Goal: Transaction & Acquisition: Book appointment/travel/reservation

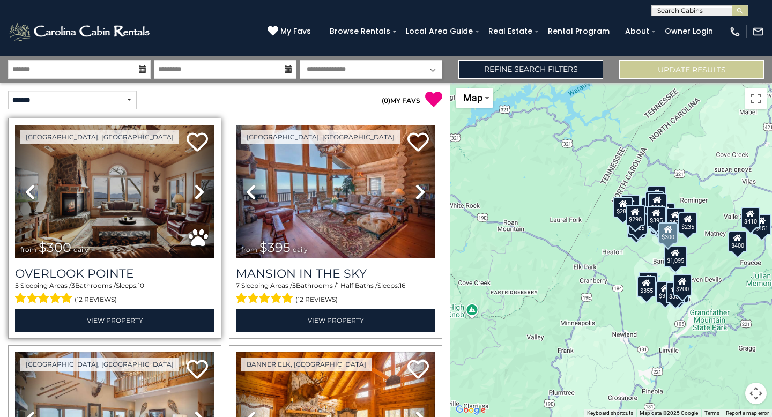
click at [198, 192] on icon at bounding box center [199, 191] width 11 height 17
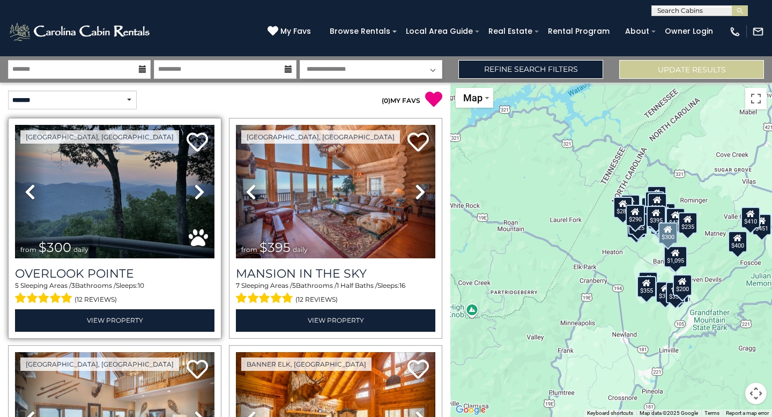
click at [198, 193] on icon at bounding box center [199, 191] width 11 height 17
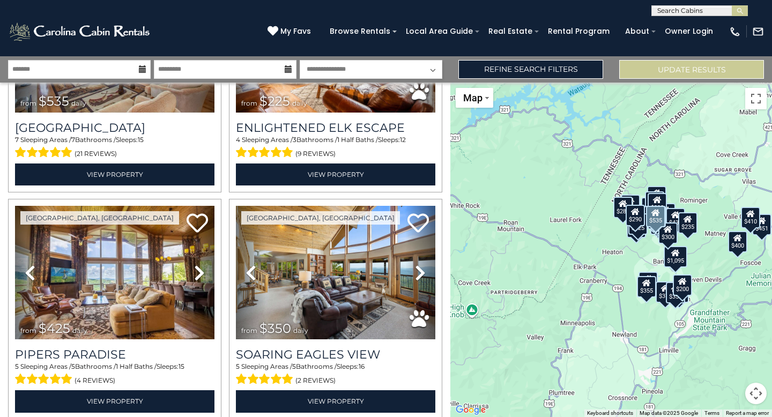
scroll to position [386, 0]
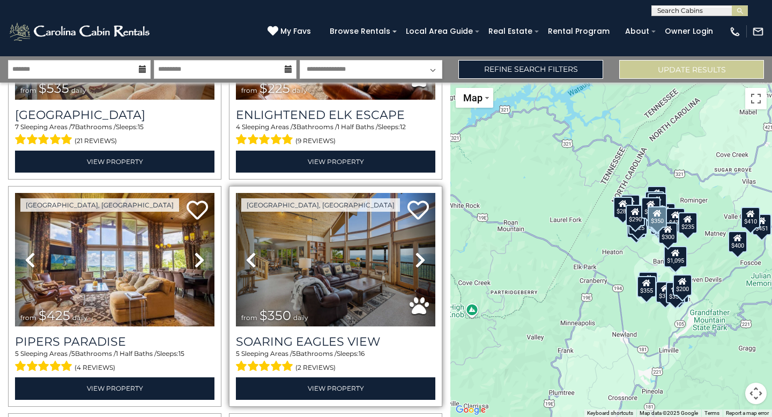
click at [420, 259] on icon at bounding box center [420, 260] width 11 height 17
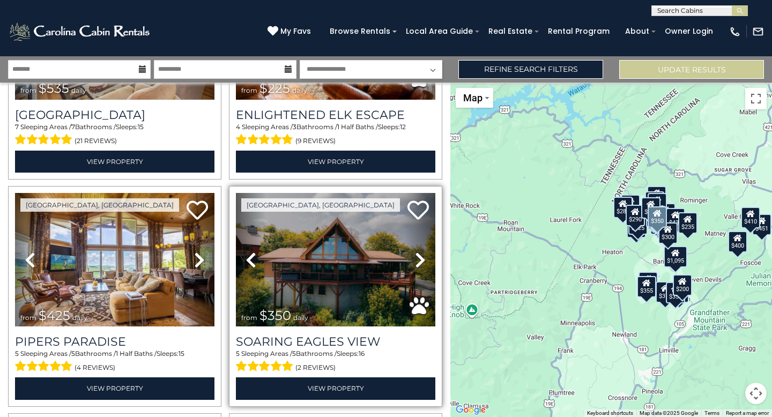
click at [420, 260] on icon at bounding box center [420, 260] width 11 height 17
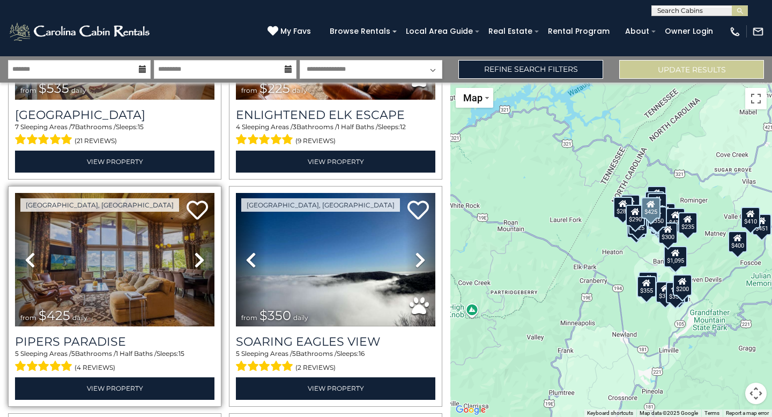
click at [197, 263] on icon at bounding box center [199, 260] width 11 height 17
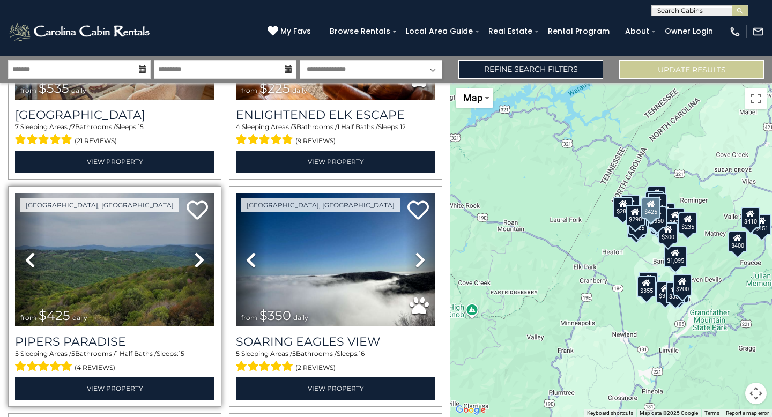
click at [197, 263] on icon at bounding box center [199, 260] width 11 height 17
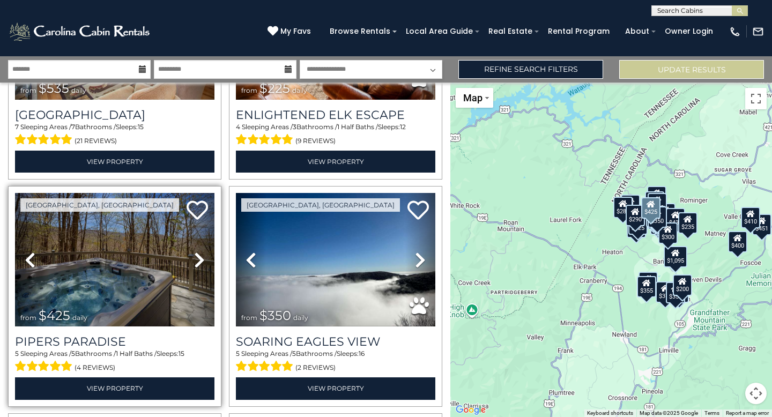
click at [197, 264] on icon at bounding box center [199, 260] width 11 height 17
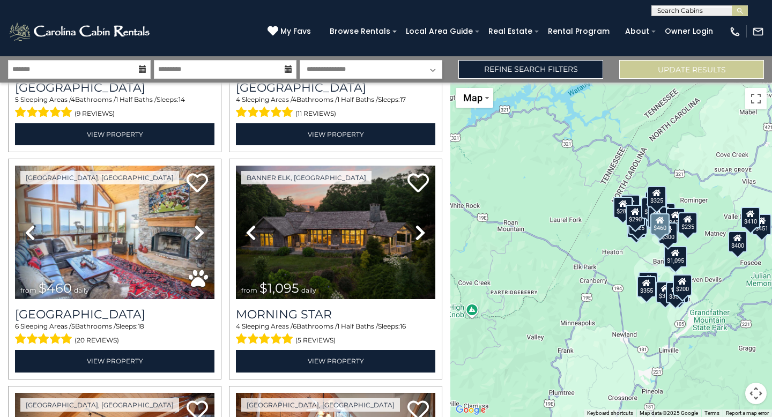
scroll to position [879, 0]
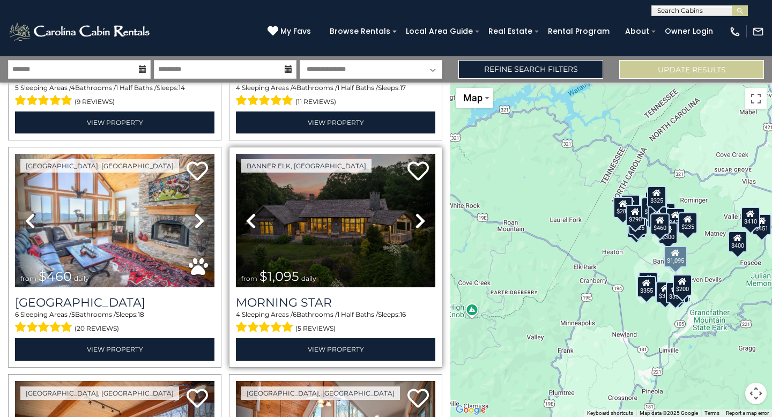
click at [413, 224] on link "Next" at bounding box center [420, 221] width 30 height 134
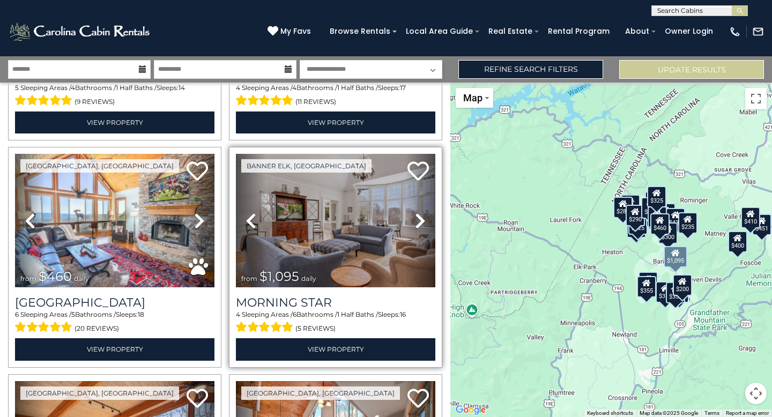
click at [413, 224] on link "Next" at bounding box center [420, 221] width 30 height 134
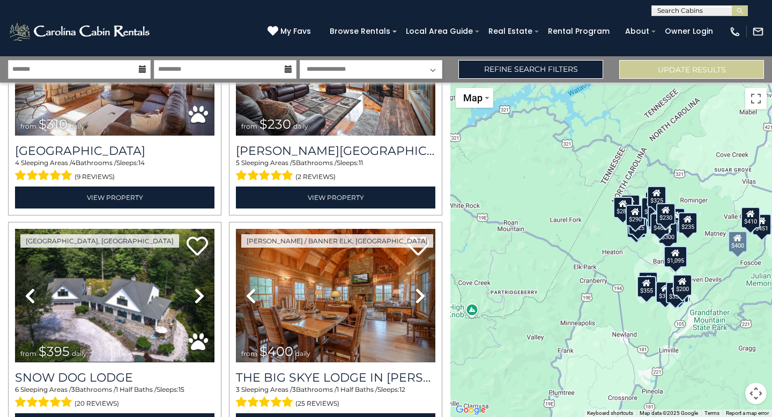
scroll to position [1308, 0]
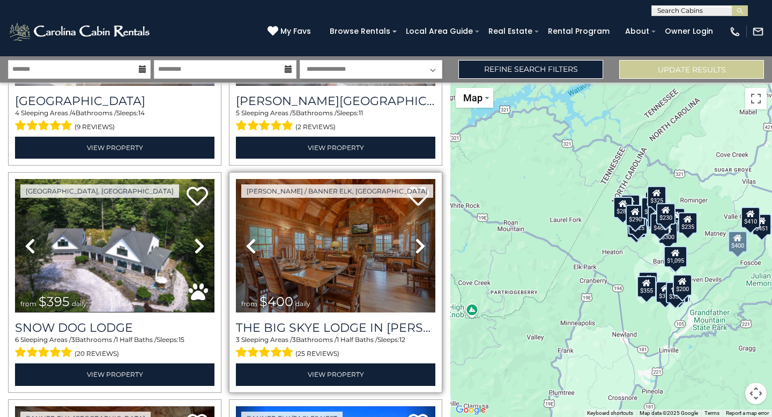
click at [421, 245] on icon at bounding box center [420, 246] width 11 height 17
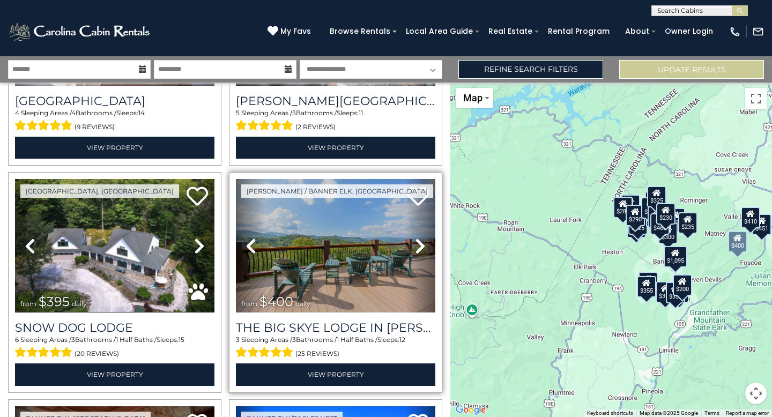
click at [421, 245] on icon at bounding box center [420, 246] width 11 height 17
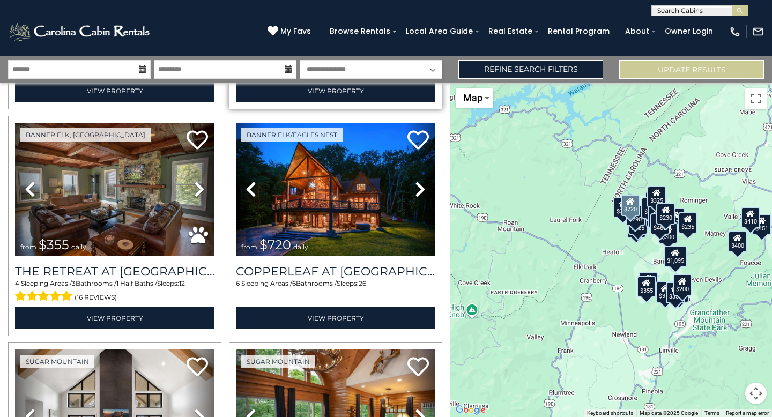
scroll to position [1609, 0]
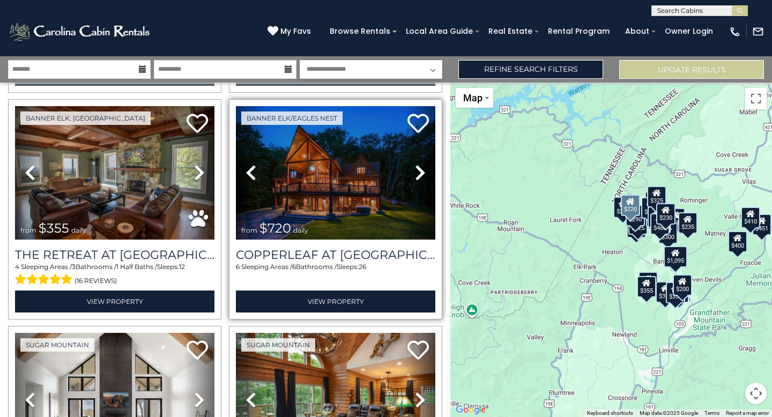
click at [416, 173] on icon at bounding box center [420, 172] width 11 height 17
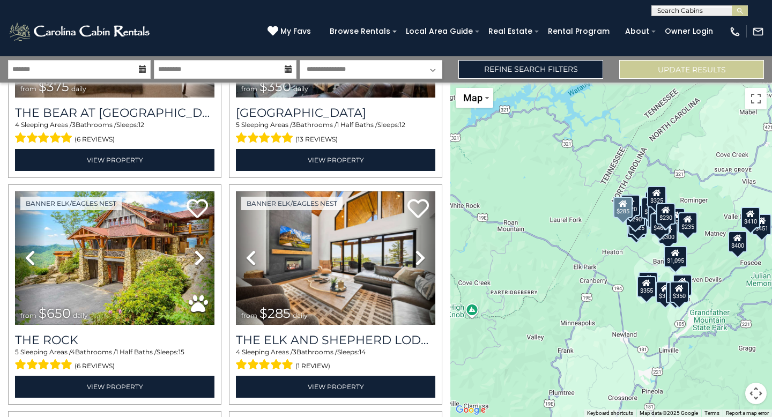
scroll to position [1995, 0]
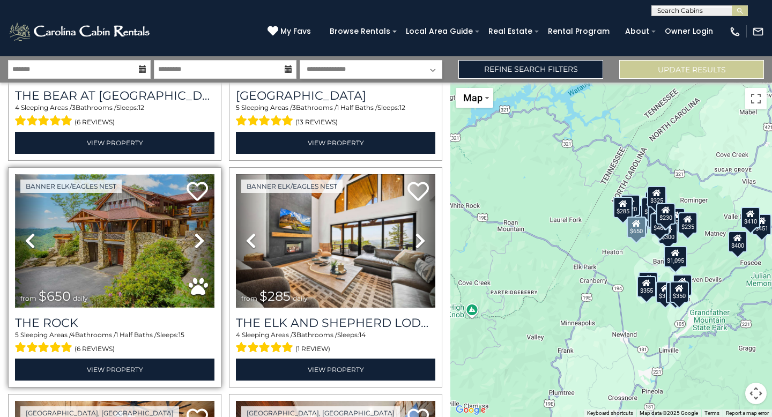
click at [180, 236] on img at bounding box center [114, 241] width 199 height 134
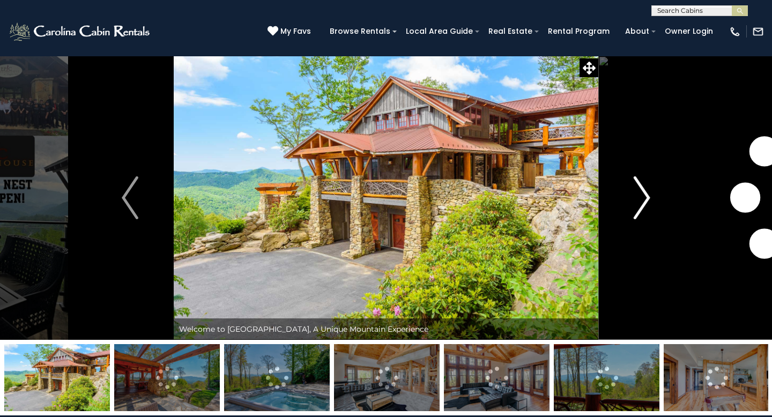
click at [634, 198] on img "Next" at bounding box center [642, 197] width 16 height 43
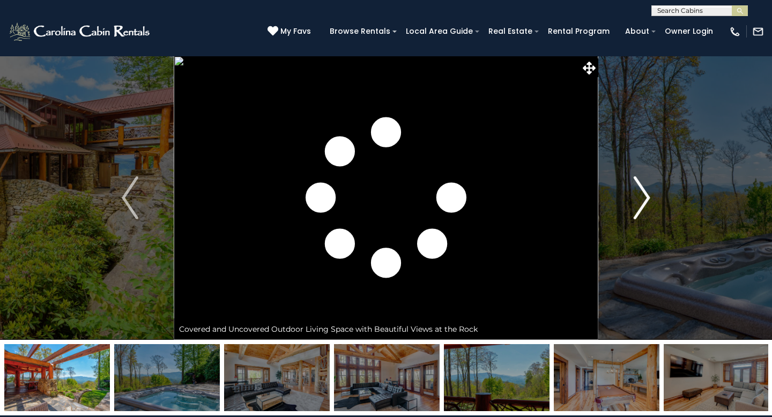
click at [638, 199] on img "Next" at bounding box center [642, 197] width 16 height 43
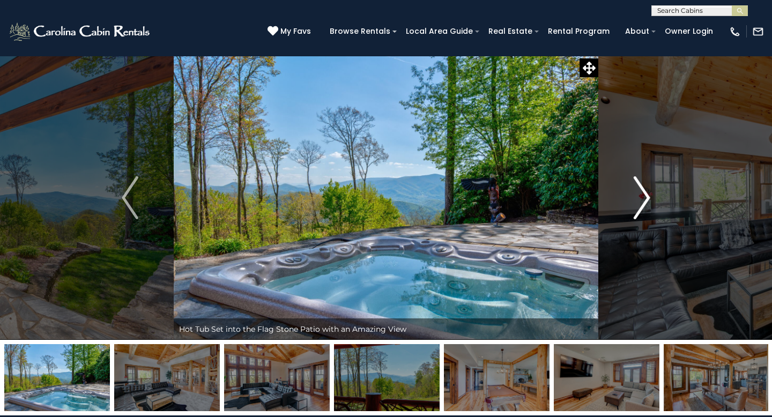
click at [638, 199] on img "Next" at bounding box center [642, 197] width 16 height 43
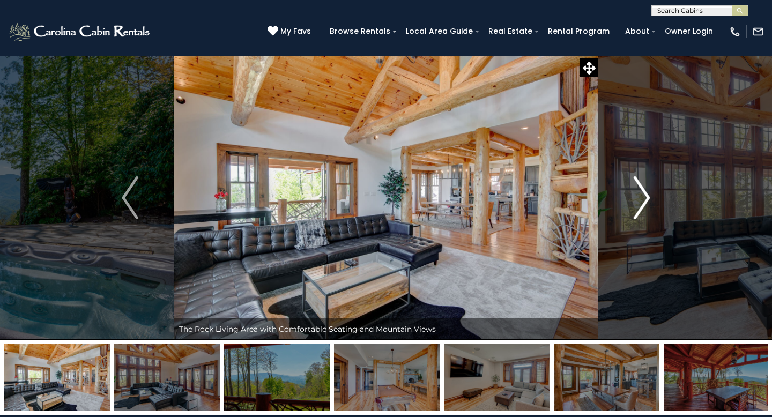
click at [638, 199] on img "Next" at bounding box center [642, 197] width 16 height 43
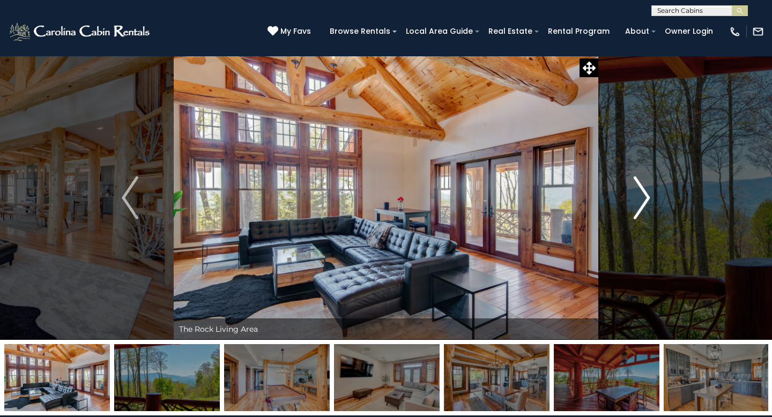
click at [638, 199] on img "Next" at bounding box center [642, 197] width 16 height 43
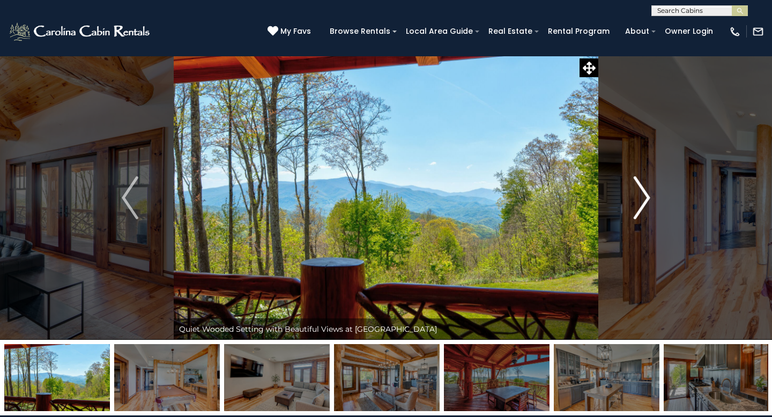
click at [638, 199] on img "Next" at bounding box center [642, 197] width 16 height 43
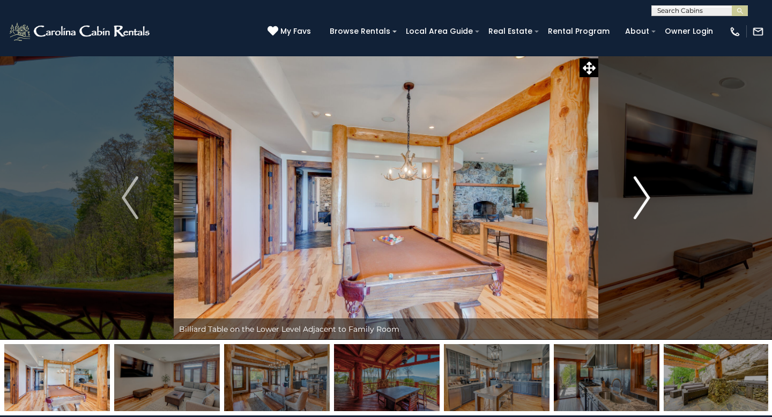
click at [638, 199] on img "Next" at bounding box center [642, 197] width 16 height 43
